Goal: Obtain resource: Obtain resource

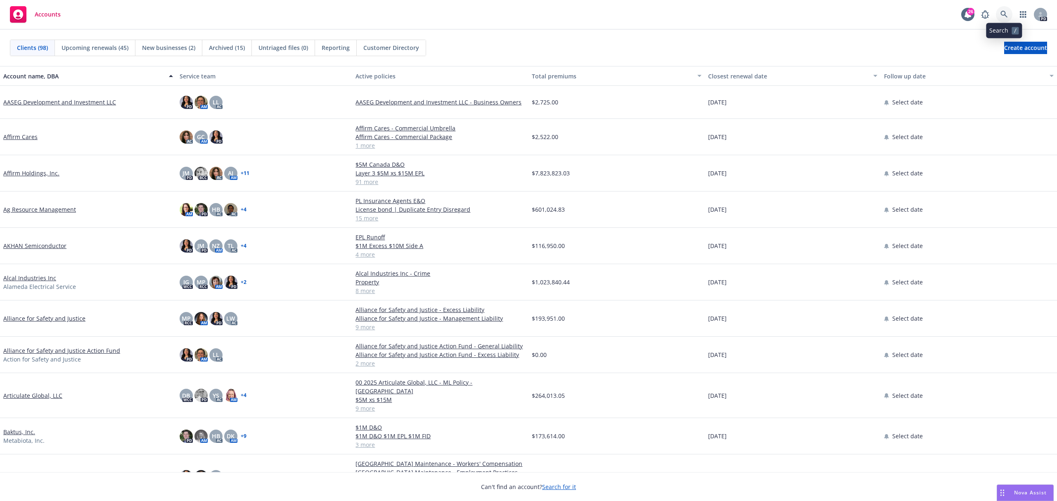
click at [1003, 11] on icon at bounding box center [1004, 14] width 7 height 7
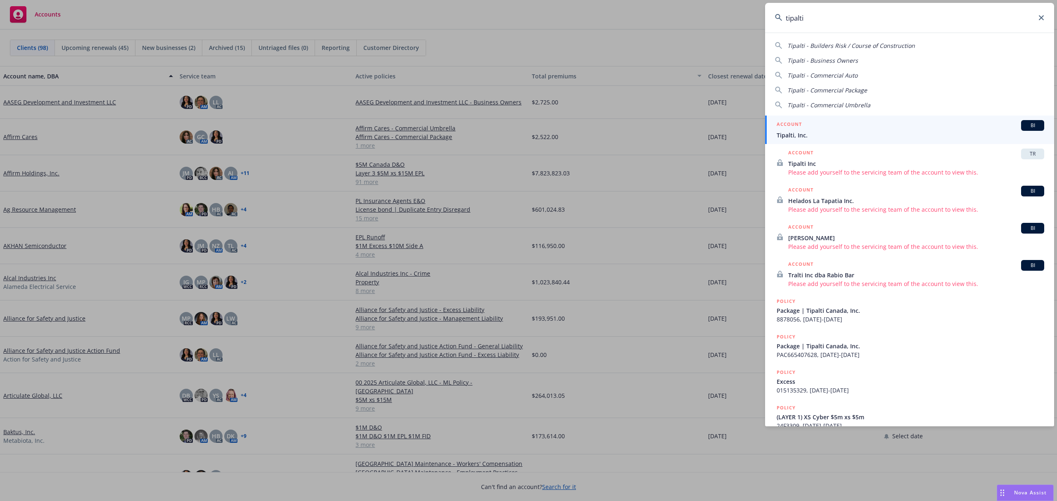
type input "tipalti"
click at [867, 133] on span "Tipalti, Inc." at bounding box center [911, 135] width 268 height 9
click at [867, 133] on div "03/21/2026" at bounding box center [793, 137] width 176 height 36
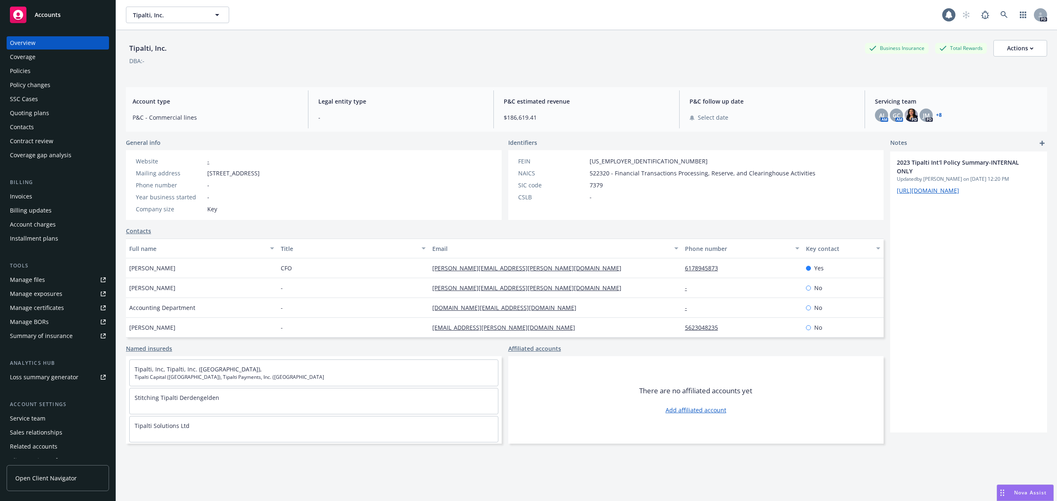
click at [45, 69] on div "Policies" at bounding box center [58, 70] width 96 height 13
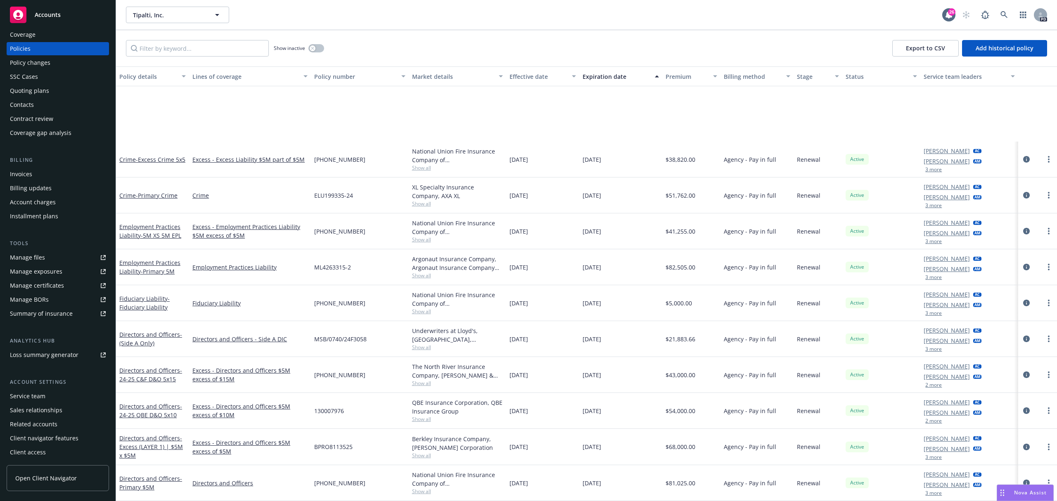
scroll to position [716, 0]
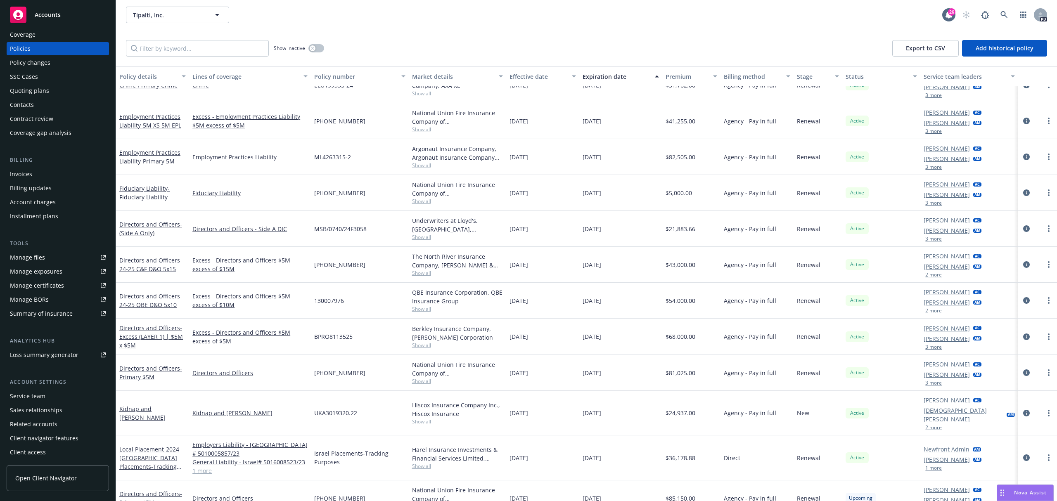
click at [29, 36] on div "Coverage" at bounding box center [23, 34] width 26 height 13
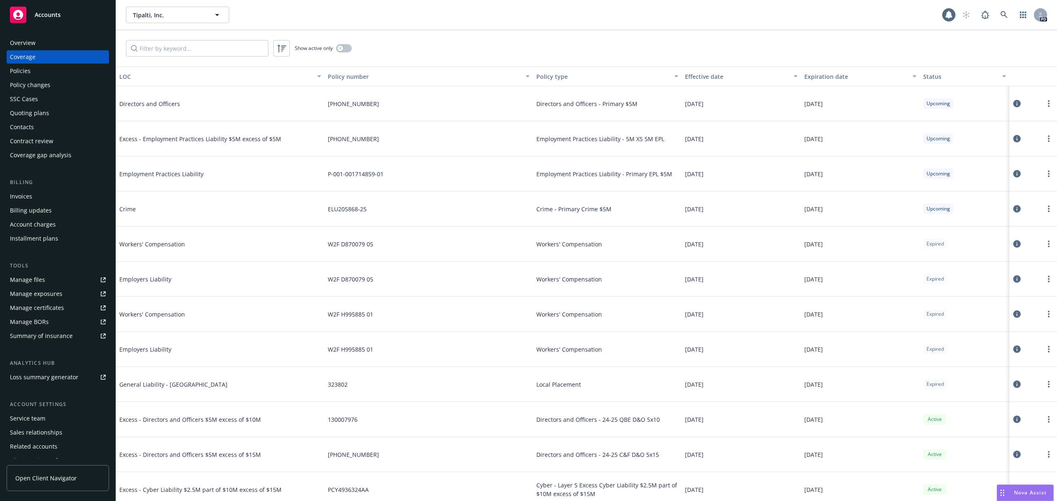
click at [31, 43] on div "Overview" at bounding box center [23, 42] width 26 height 13
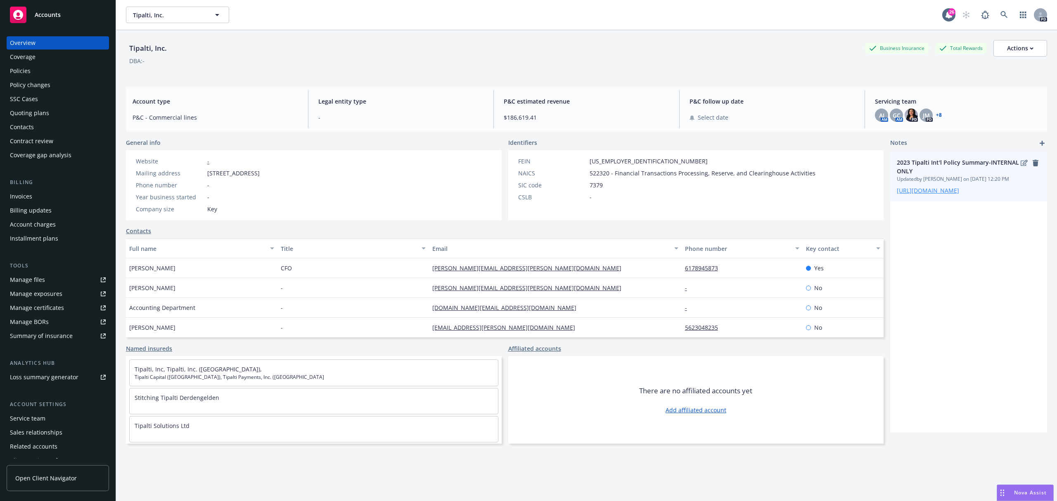
click at [925, 195] on link "[URL][DOMAIN_NAME]" at bounding box center [928, 191] width 62 height 8
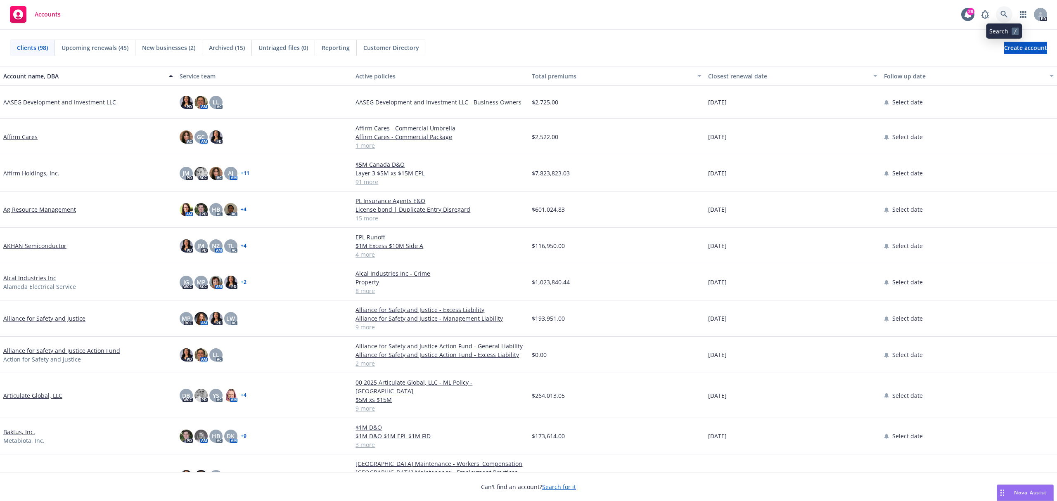
click at [1000, 19] on link at bounding box center [1004, 14] width 17 height 17
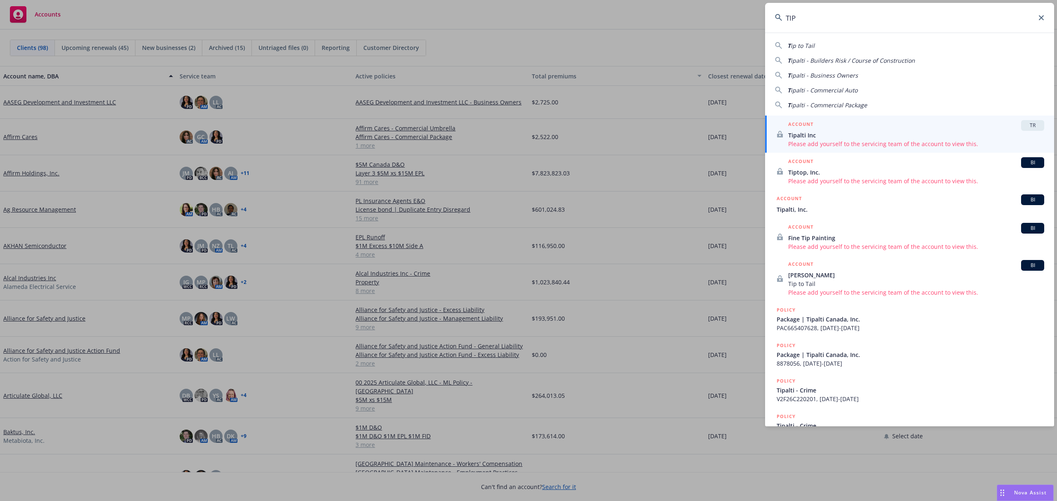
type input "TIPA"
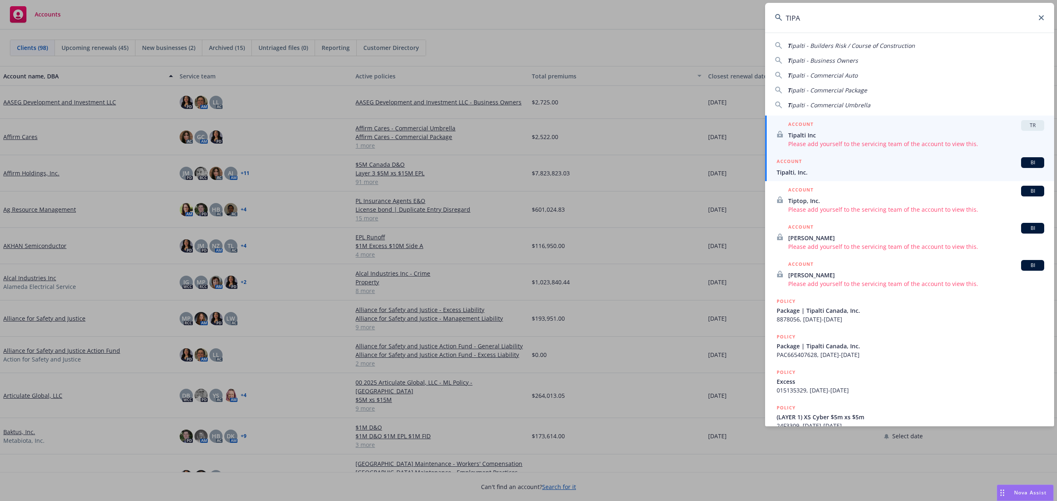
click at [812, 159] on div "ACCOUNT BI" at bounding box center [911, 162] width 268 height 11
click at [812, 159] on div "03/31/2026" at bounding box center [793, 173] width 176 height 36
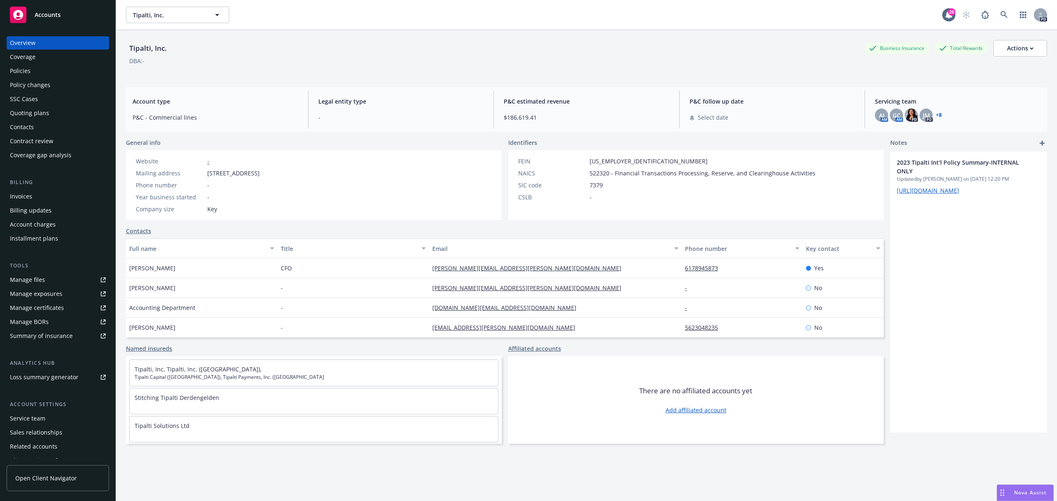
click at [34, 71] on div "Policies" at bounding box center [58, 70] width 96 height 13
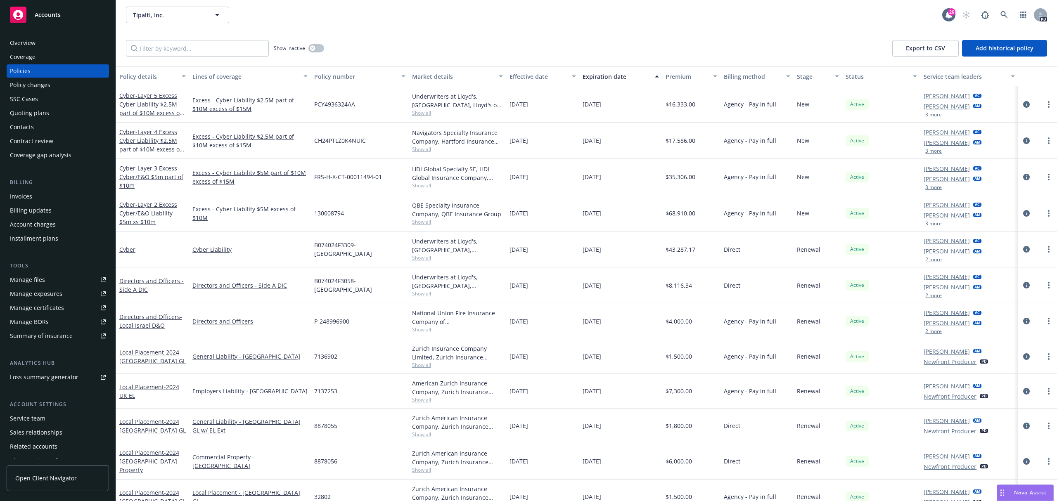
click at [36, 53] on div "Coverage" at bounding box center [58, 56] width 96 height 13
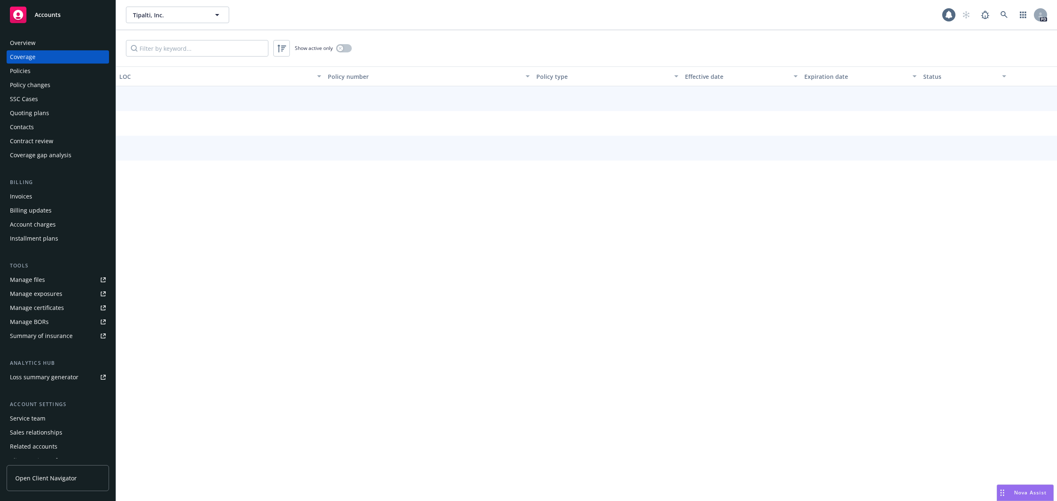
click at [36, 42] on div "Overview" at bounding box center [58, 42] width 96 height 13
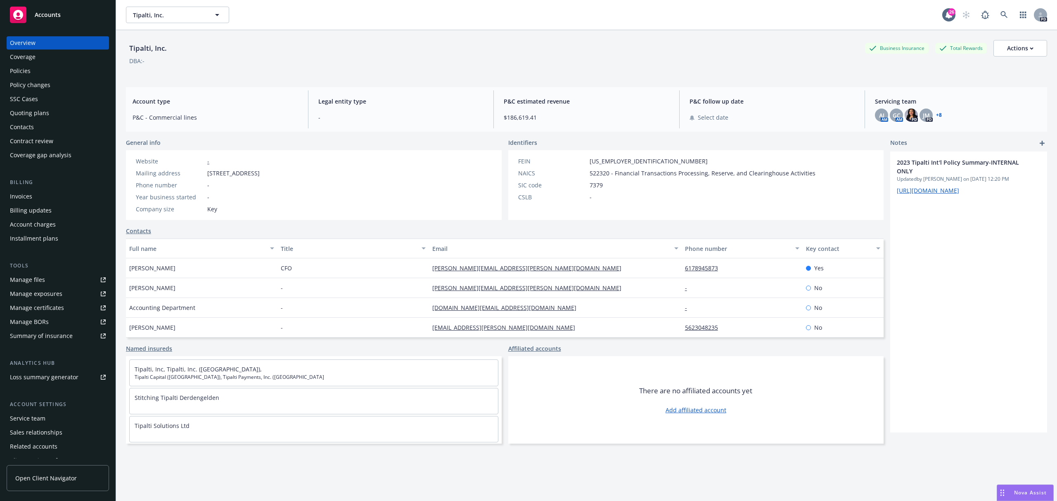
click at [29, 40] on div "Overview" at bounding box center [23, 42] width 26 height 13
click at [917, 195] on link "[URL][DOMAIN_NAME]" at bounding box center [928, 191] width 62 height 8
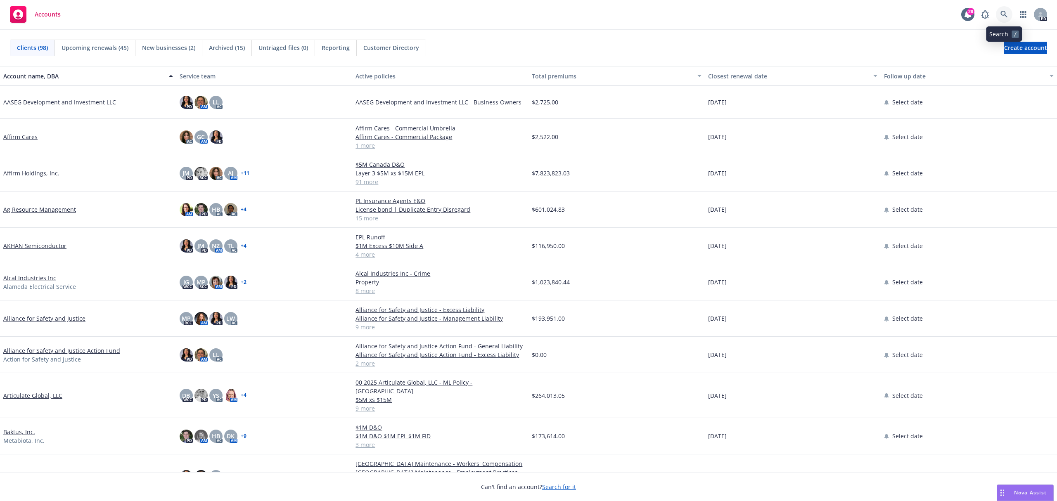
click at [1000, 13] on link at bounding box center [1004, 14] width 17 height 17
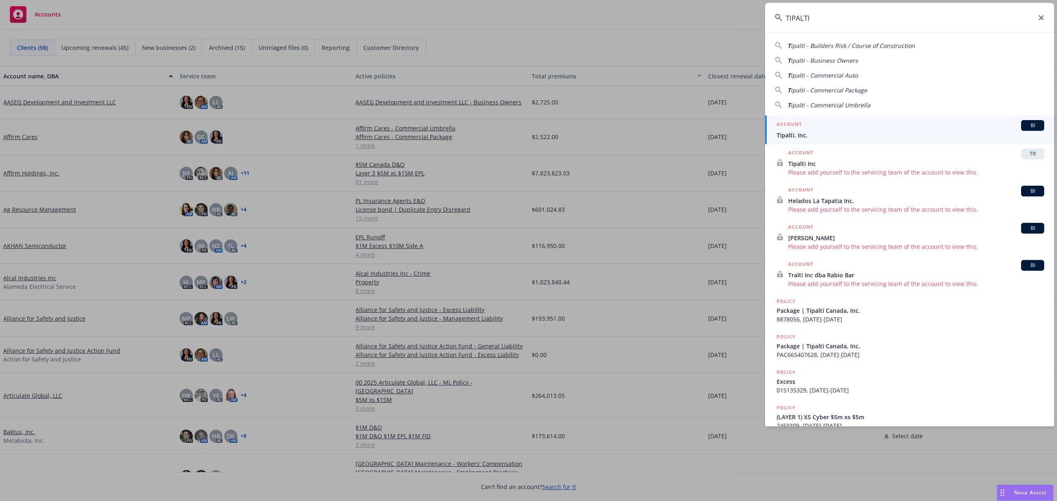
click at [956, 109] on div "T ipalti - Commercial Umbrella" at bounding box center [909, 105] width 269 height 9
type input "Tipalti - Commercial Umbrella"
drag, startPoint x: 956, startPoint y: 109, endPoint x: 955, endPoint y: 116, distance: 7.5
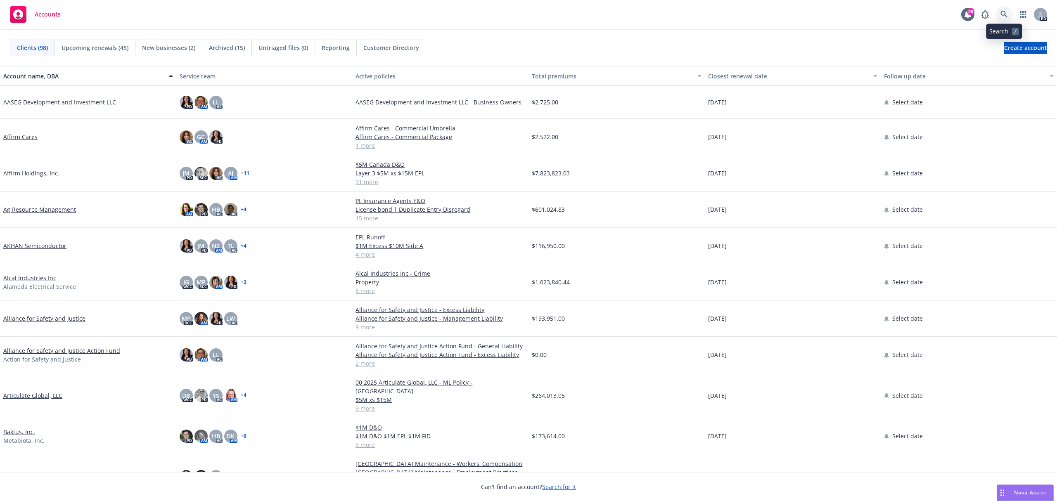
click at [1001, 14] on icon at bounding box center [1004, 14] width 7 height 7
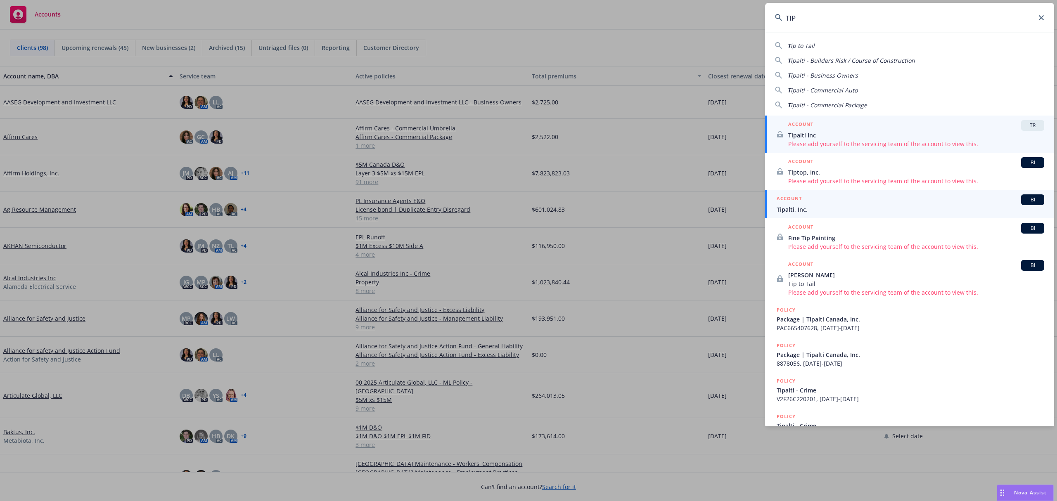
type input "TIP"
click at [822, 204] on div "ACCOUNT BI" at bounding box center [911, 200] width 268 height 11
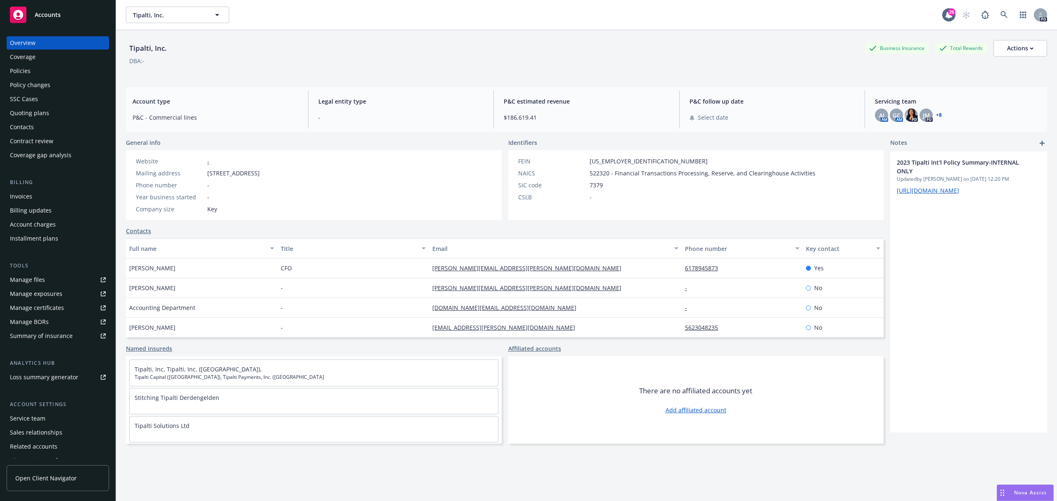
click at [48, 55] on div "Coverage" at bounding box center [58, 56] width 96 height 13
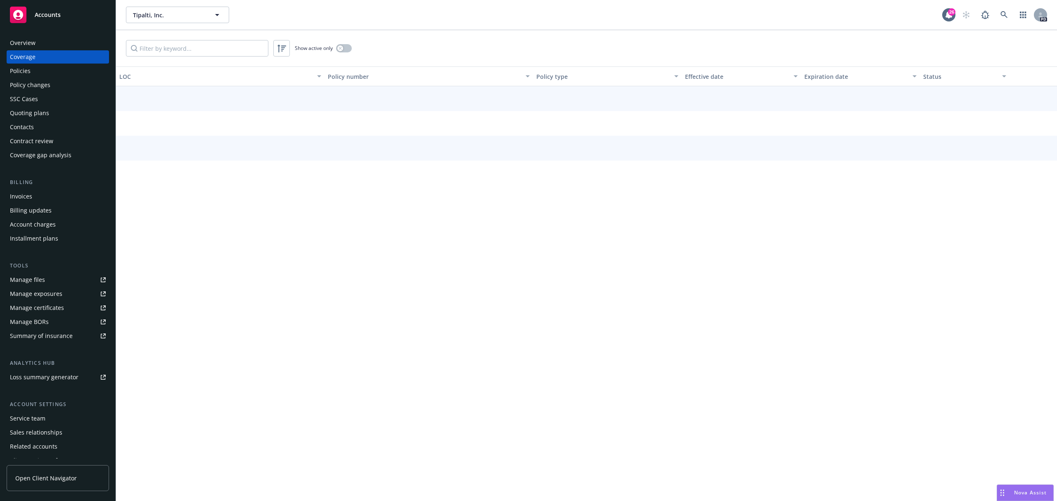
click at [48, 42] on div "Overview" at bounding box center [58, 42] width 96 height 13
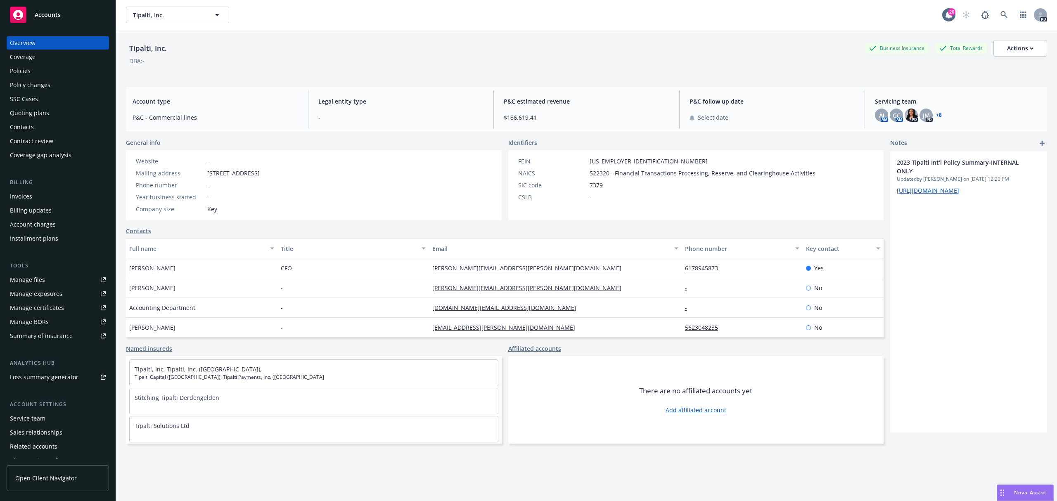
click at [39, 419] on div "Service team" at bounding box center [28, 418] width 36 height 13
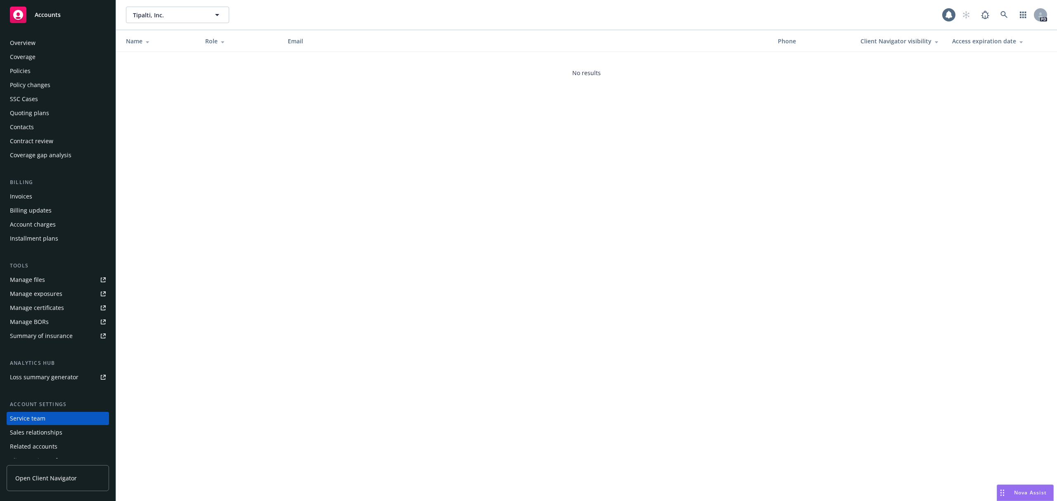
scroll to position [22, 0]
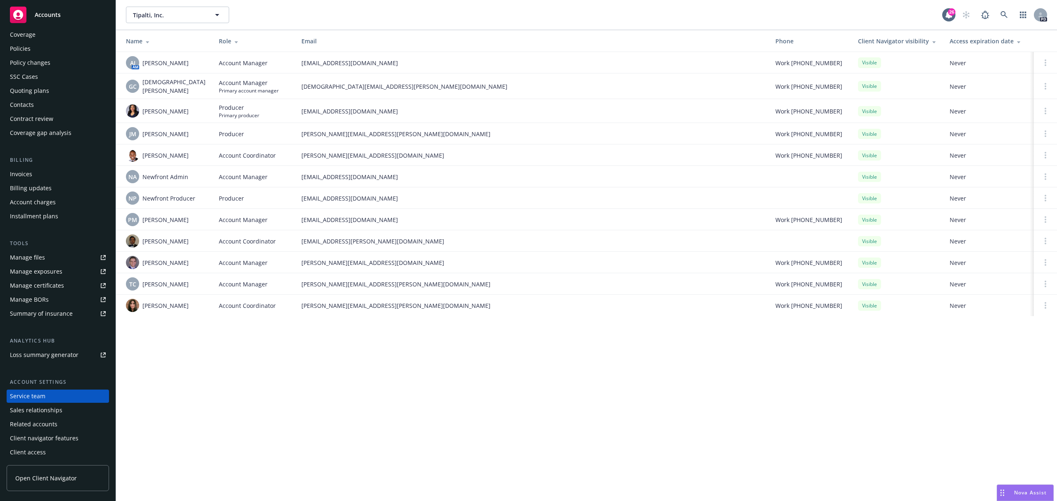
click at [354, 9] on div "Tipalti, Inc. Tipalti, Inc." at bounding box center [534, 15] width 817 height 17
drag, startPoint x: 359, startPoint y: 7, endPoint x: 394, endPoint y: -13, distance: 40.2
click at [394, 0] on html "Accounts Overview Coverage Policies Policy changes SSC Cases Quoting plans Cont…" at bounding box center [528, 250] width 1057 height 501
drag, startPoint x: 305, startPoint y: 5, endPoint x: 354, endPoint y: 5, distance: 49.2
click at [354, 5] on div "Tipalti, Inc. Tipalti, Inc. 26 PD" at bounding box center [586, 15] width 941 height 30
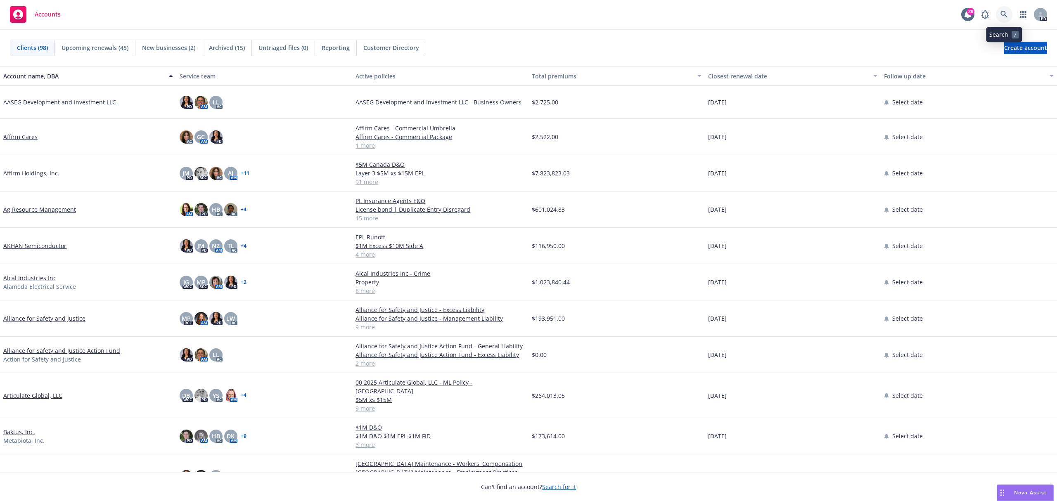
click at [1002, 16] on icon at bounding box center [1004, 14] width 7 height 7
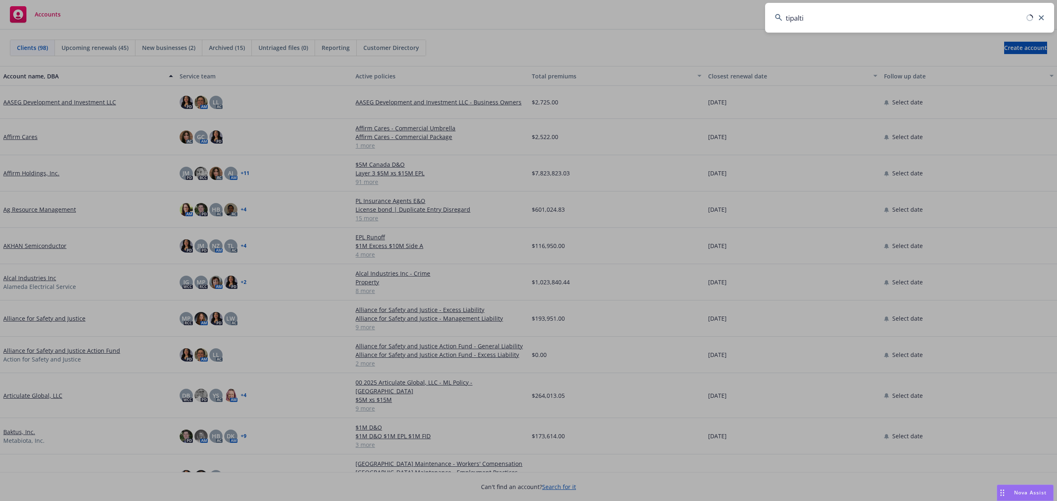
type input "tipalti"
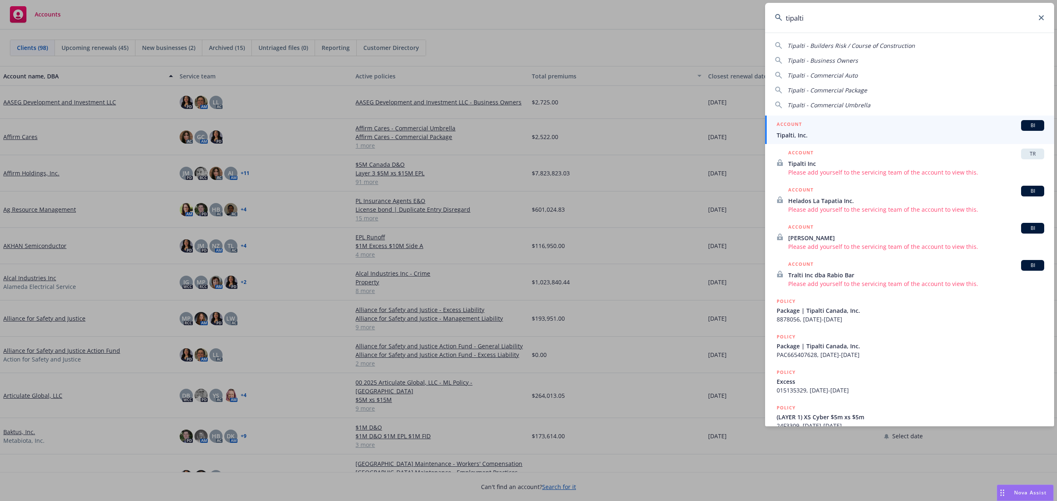
click at [886, 123] on div "ACCOUNT BI" at bounding box center [911, 125] width 268 height 11
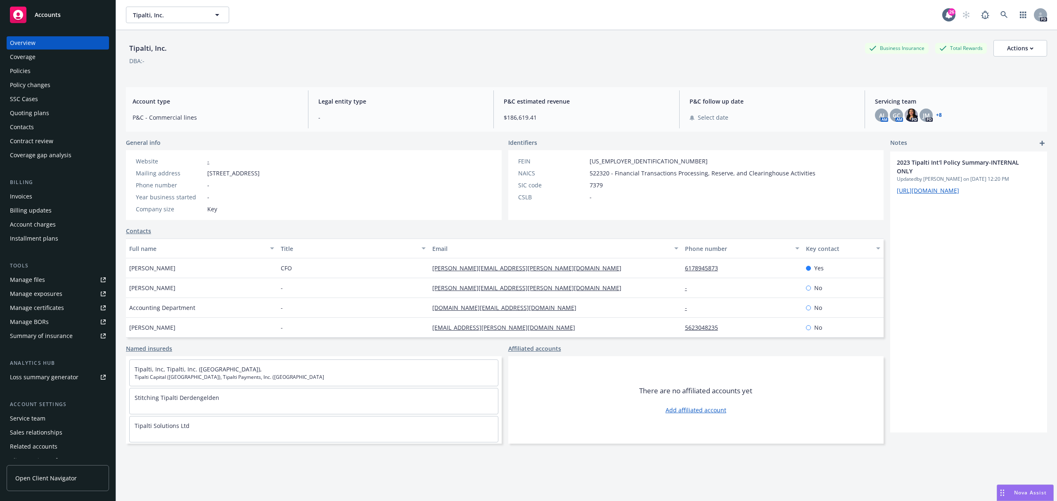
click at [25, 113] on div "Quoting plans" at bounding box center [29, 113] width 39 height 13
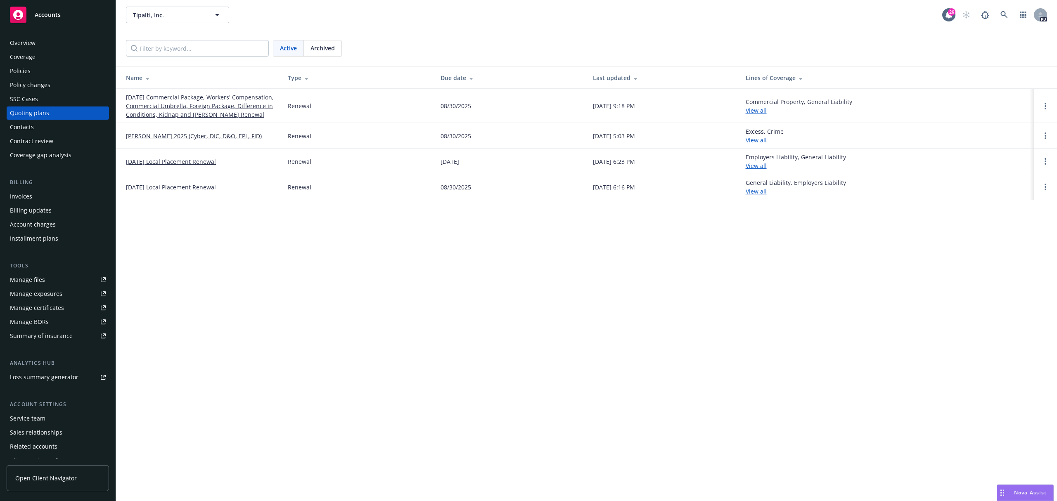
click at [182, 104] on link "08/31/25 Commercial Package, Workers' Compensation, Commercial Umbrella, Foreig…" at bounding box center [200, 106] width 149 height 26
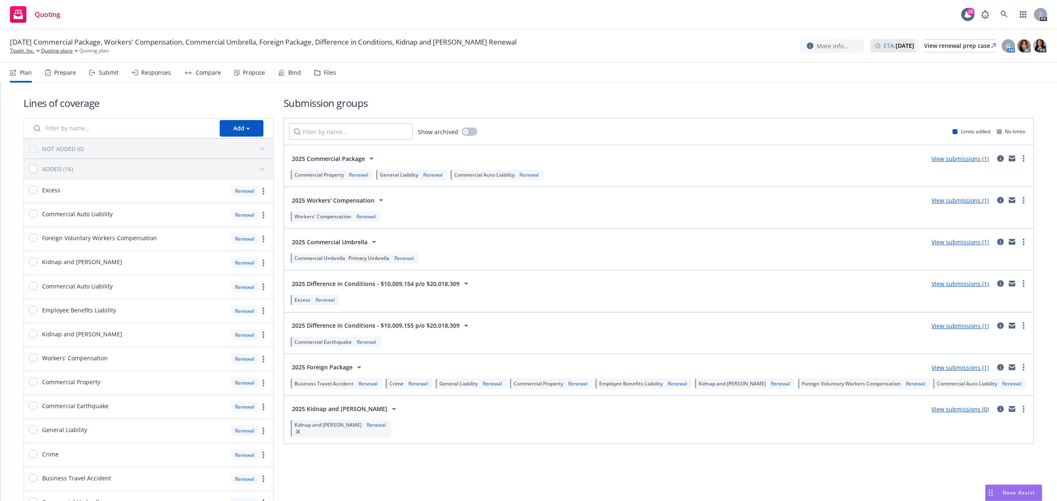
click at [954, 159] on link "View submissions (1)" at bounding box center [960, 159] width 57 height 8
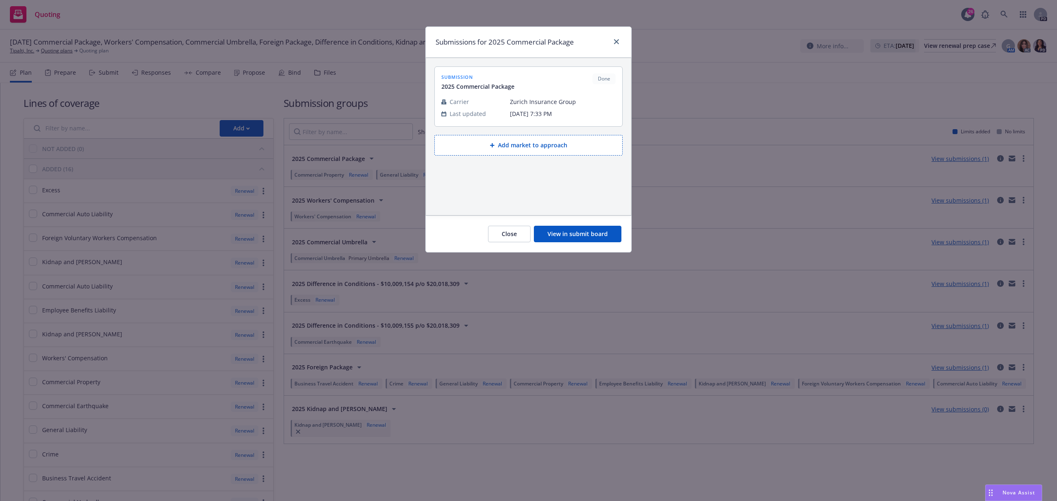
click at [622, 42] on div "Submissions for 2025 Commercial Package" at bounding box center [529, 42] width 206 height 31
click at [615, 47] on div at bounding box center [614, 42] width 13 height 11
click at [616, 42] on icon "close" at bounding box center [616, 41] width 5 height 5
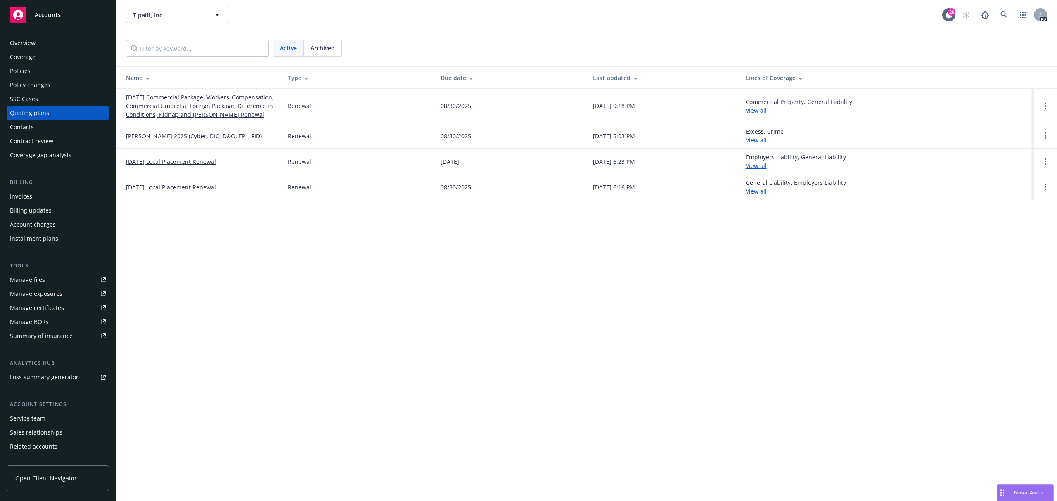
click at [30, 44] on div "Overview" at bounding box center [23, 42] width 26 height 13
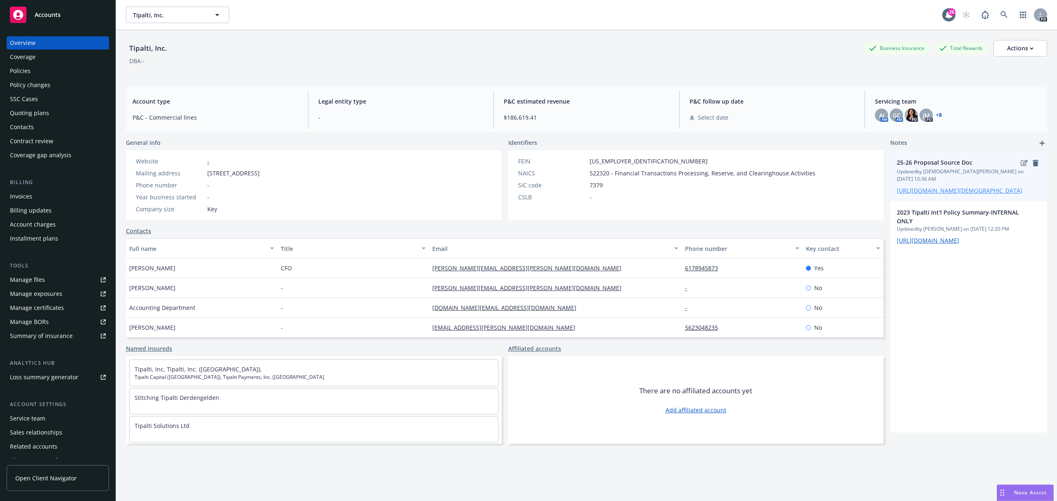
click at [950, 187] on link "[URL][DOMAIN_NAME][DEMOGRAPHIC_DATA]" at bounding box center [960, 191] width 126 height 8
